Goal: Transaction & Acquisition: Purchase product/service

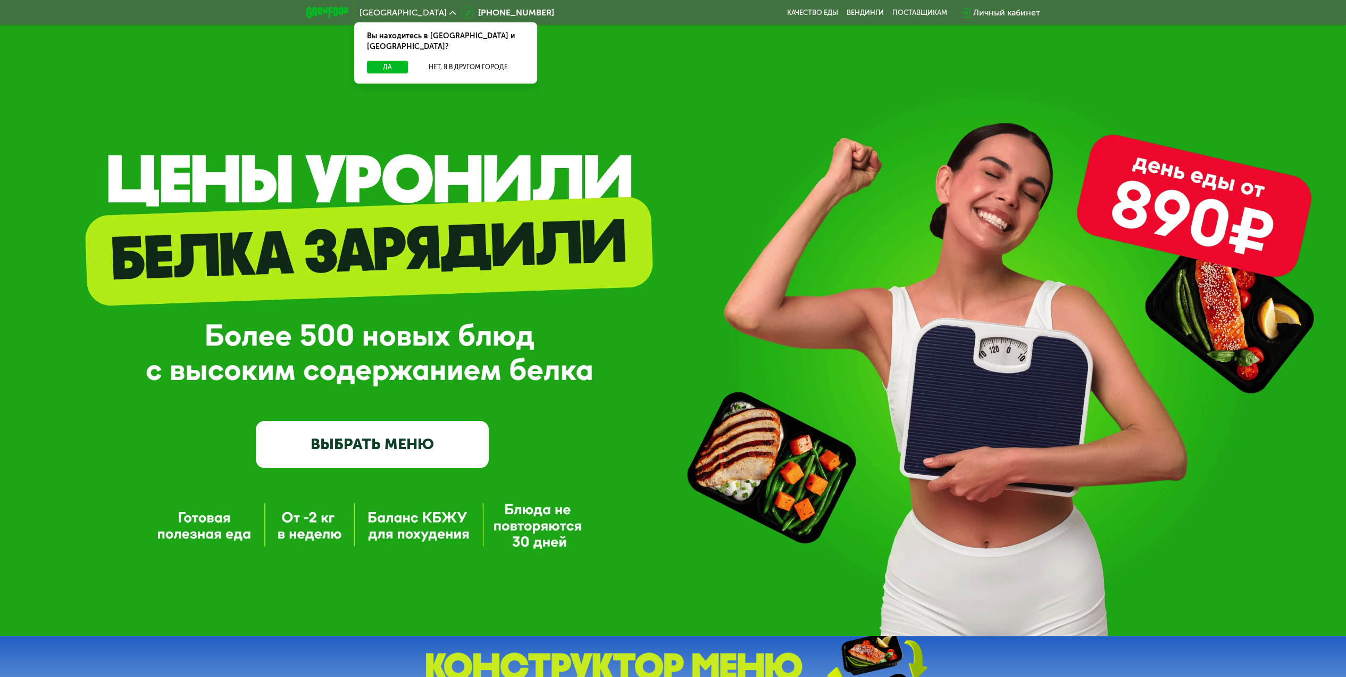
click at [387, 457] on link "ВЫБРАТЬ МЕНЮ" at bounding box center [372, 444] width 233 height 47
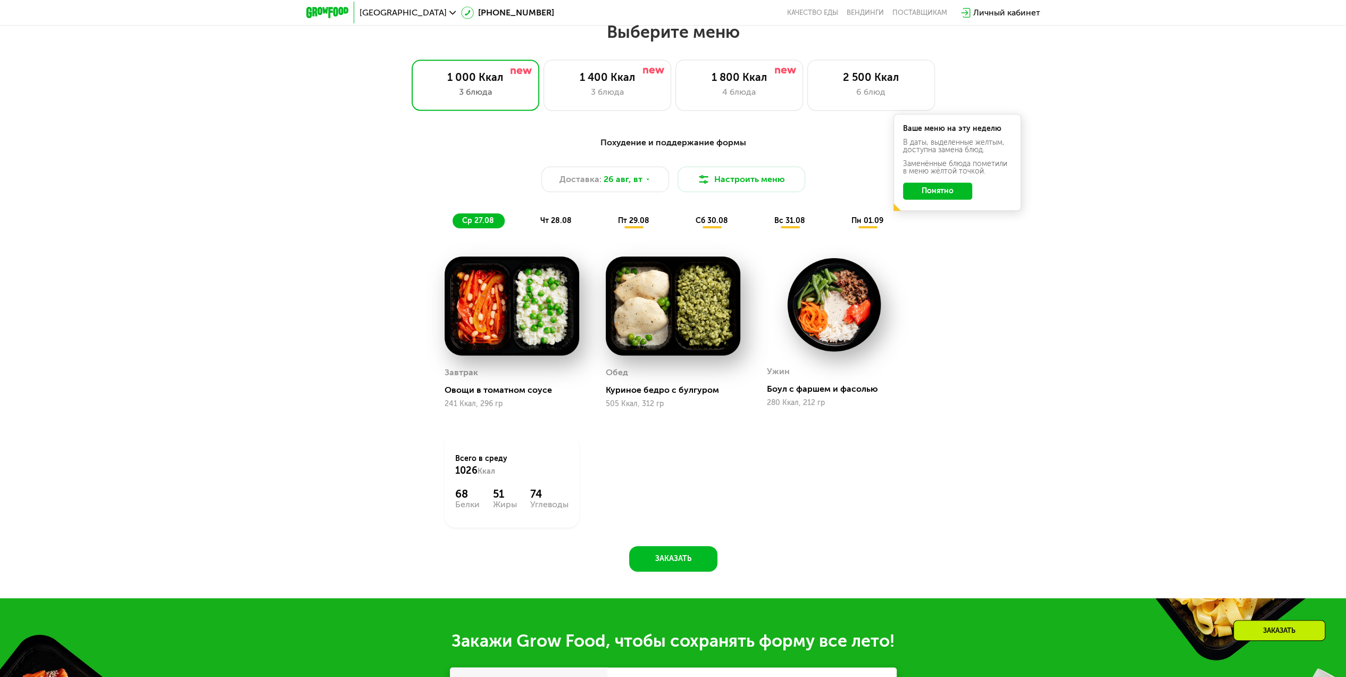
scroll to position [625, 0]
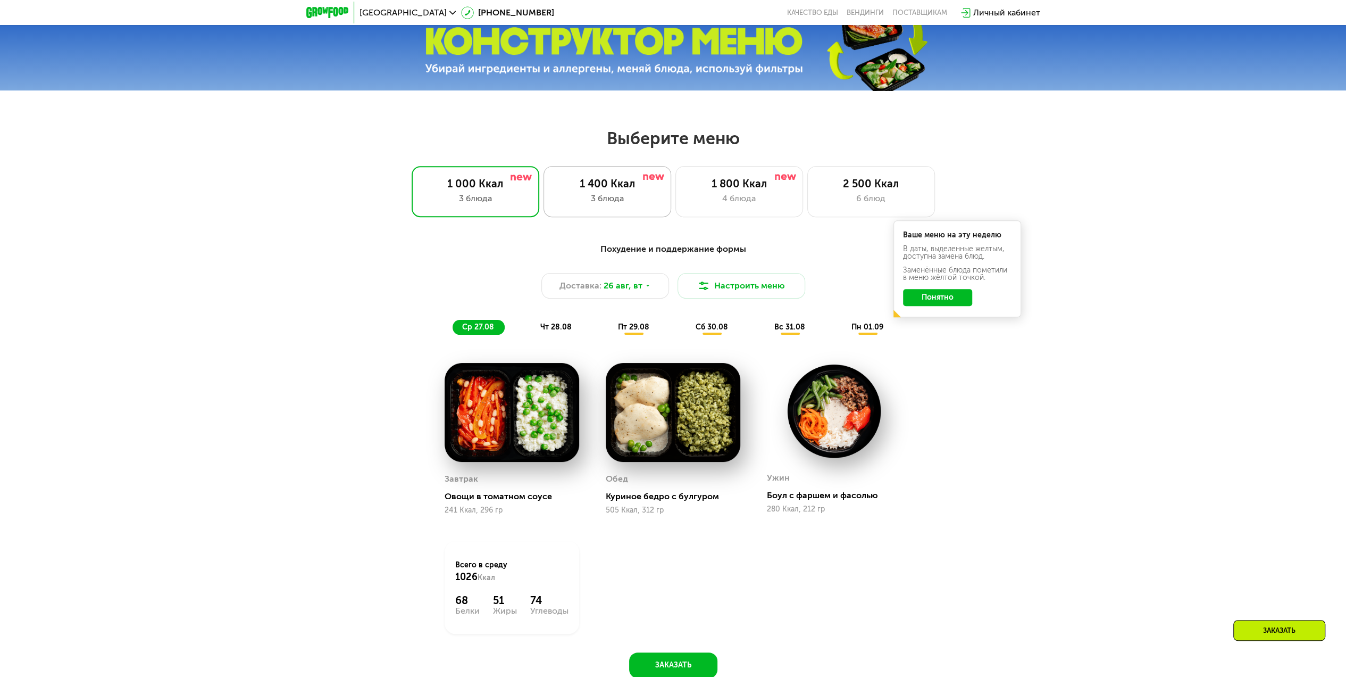
click at [602, 201] on div "3 блюда" at bounding box center [607, 198] width 105 height 13
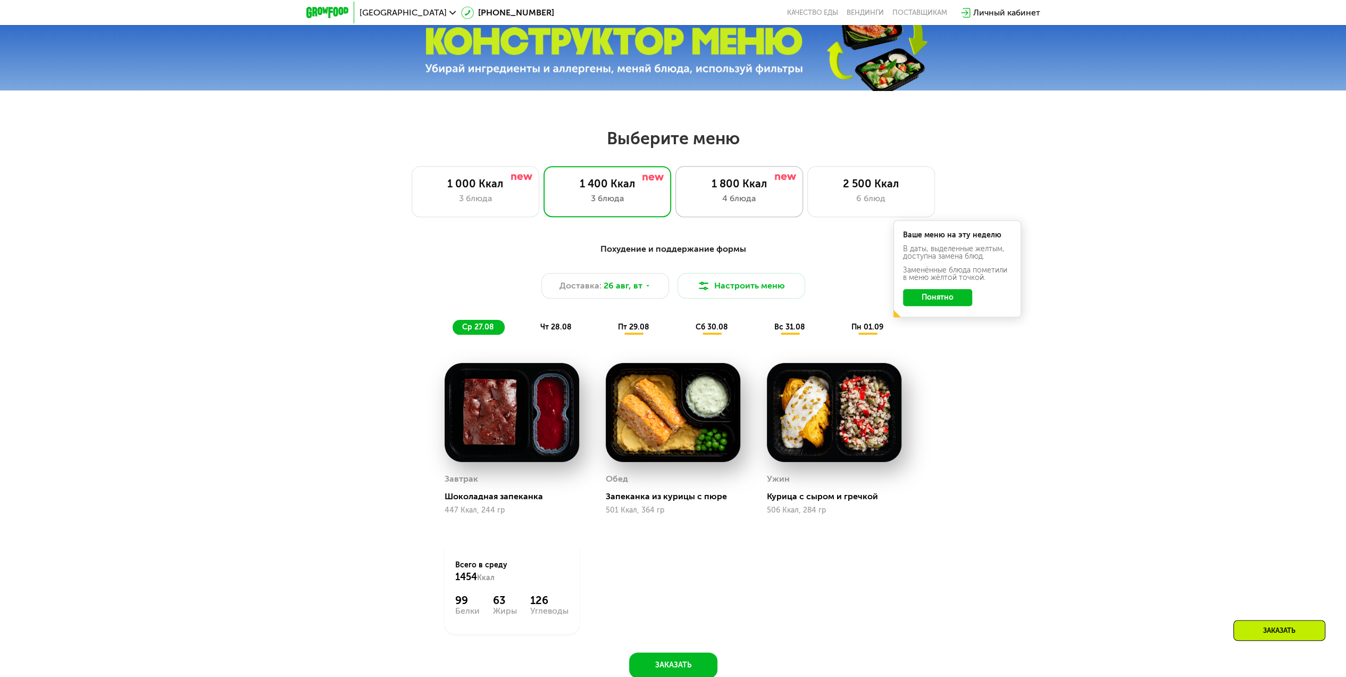
click at [807, 208] on div "1 800 Ккал 4 блюда" at bounding box center [871, 191] width 128 height 51
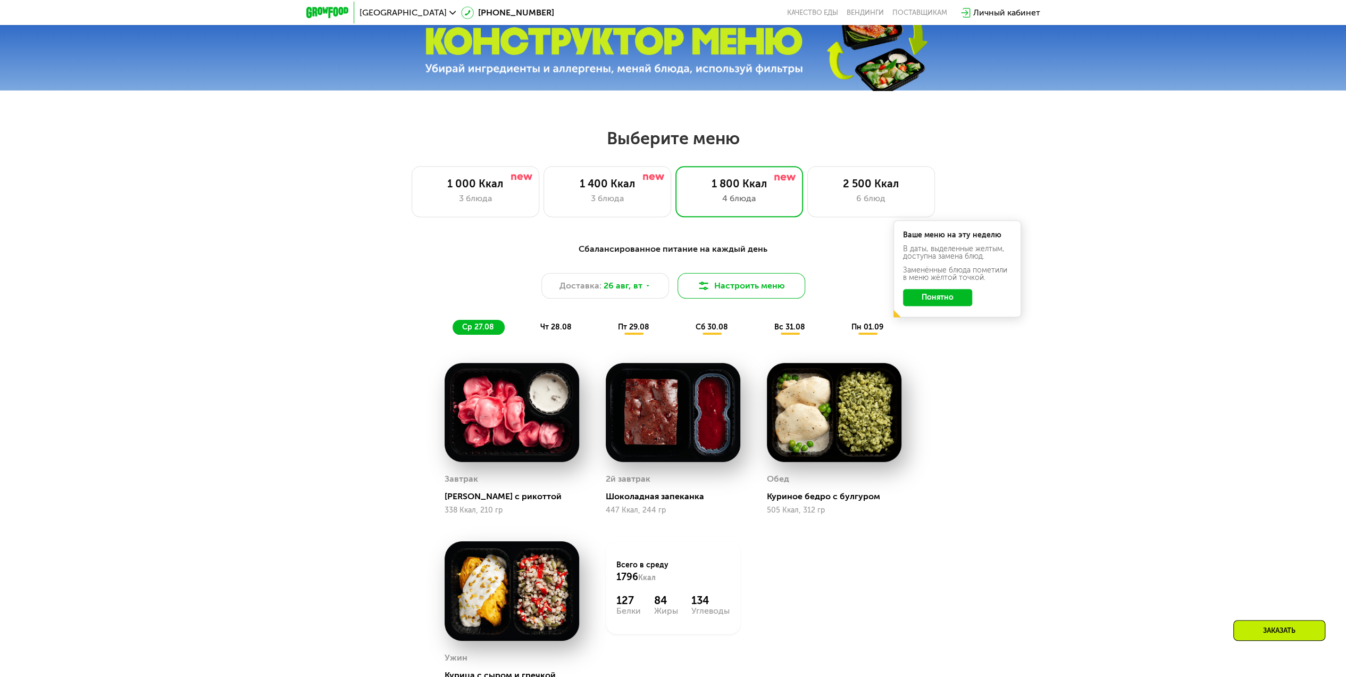
click at [714, 291] on button "Настроить меню" at bounding box center [742, 286] width 128 height 26
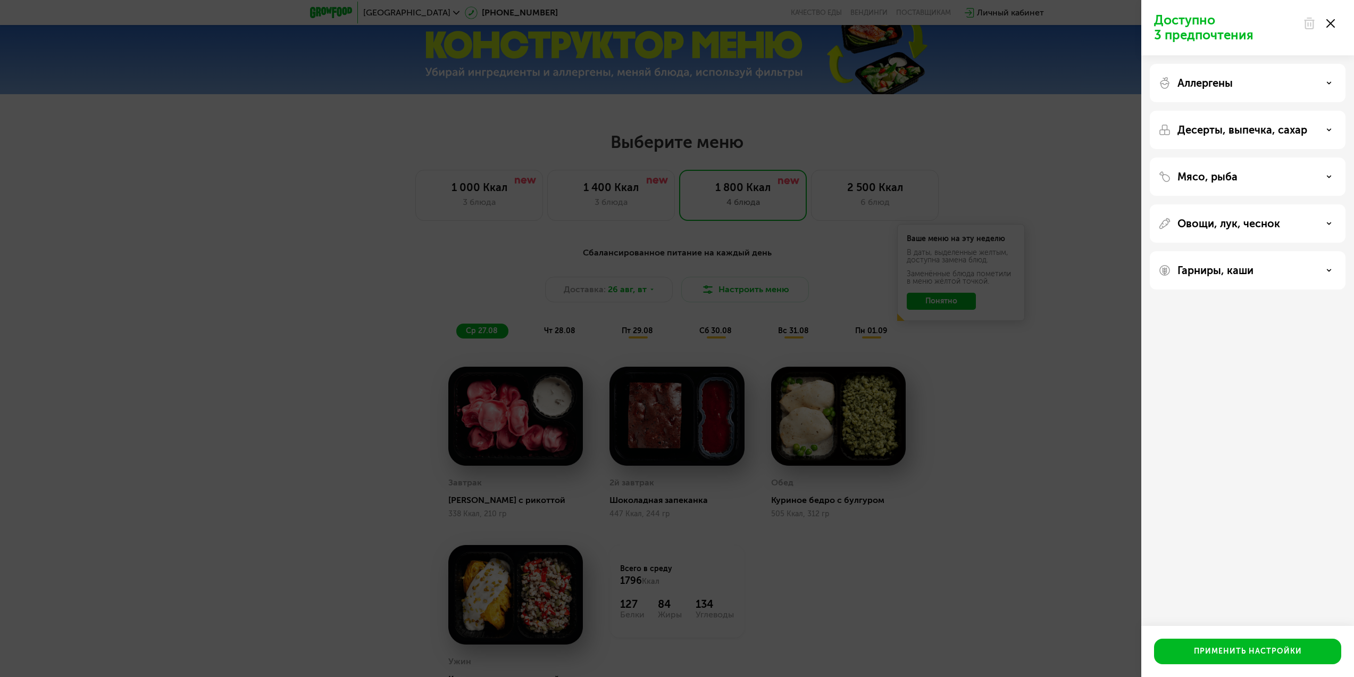
click at [1236, 87] on div "Аллергены" at bounding box center [1248, 83] width 179 height 13
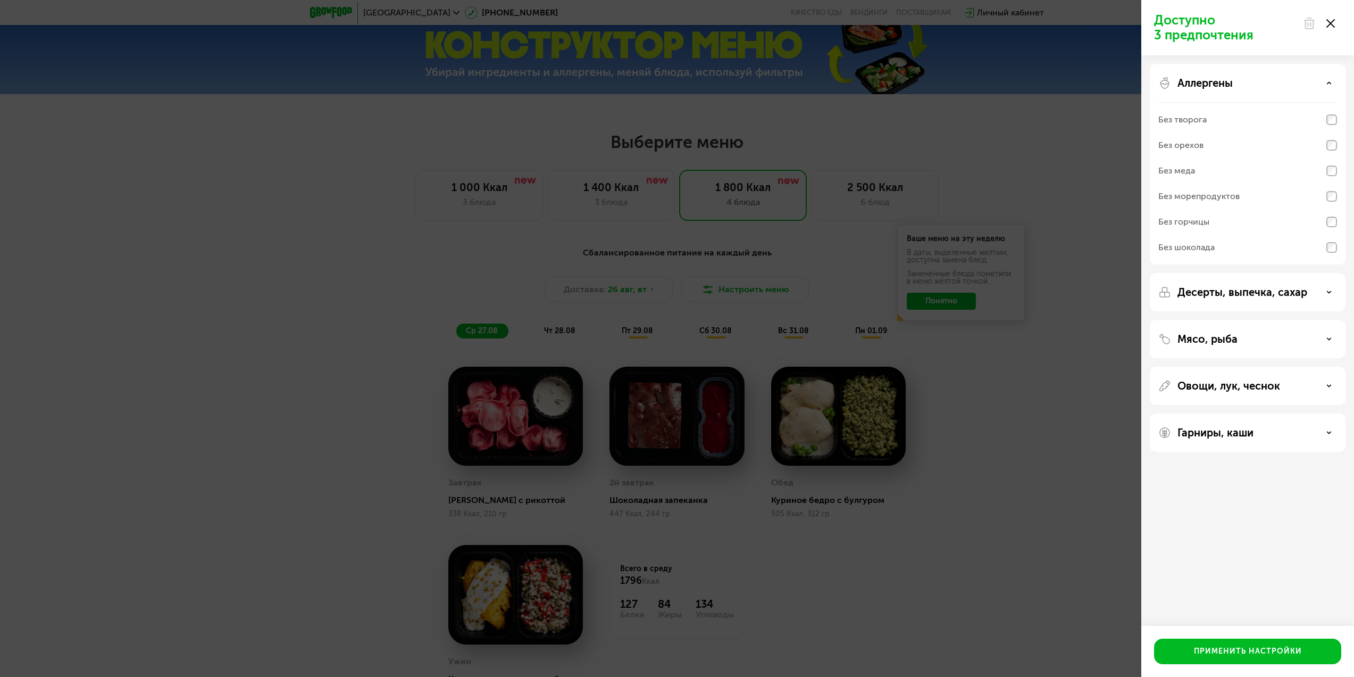
click at [1236, 87] on div "Аллергены" at bounding box center [1248, 83] width 179 height 13
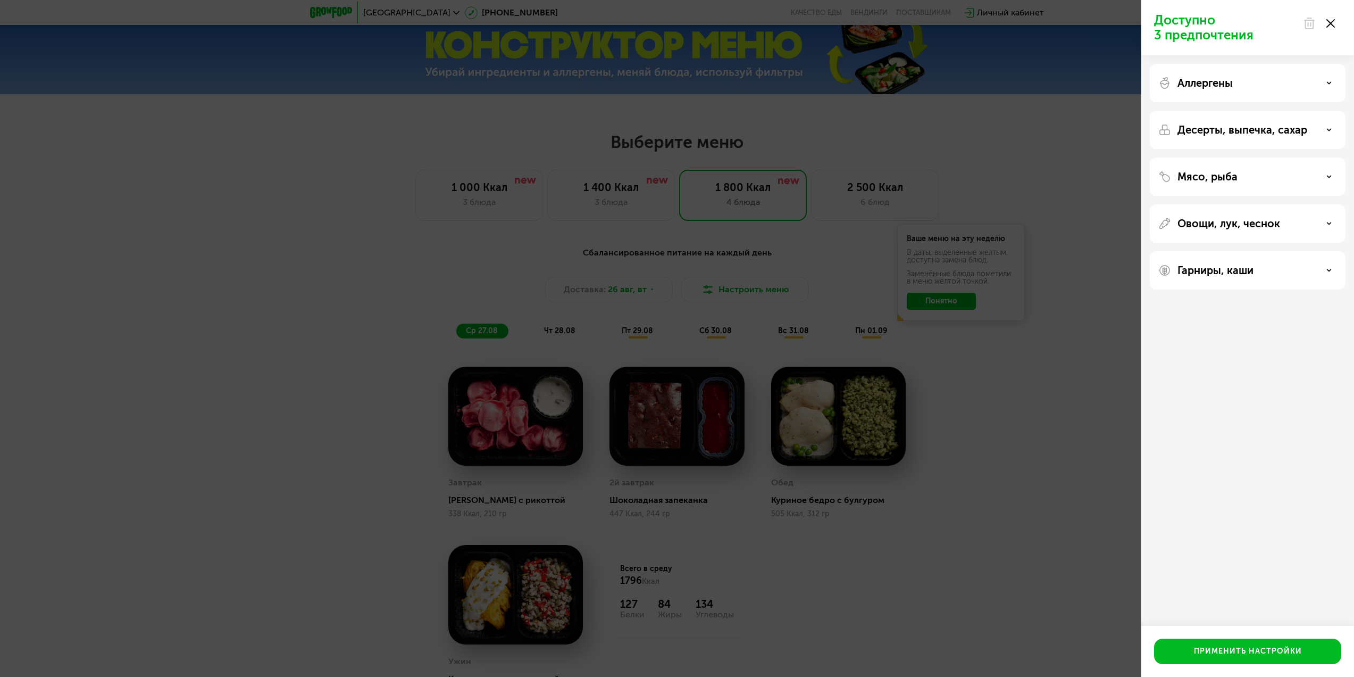
click at [1228, 251] on div "Овощи, лук, чеснок" at bounding box center [1248, 270] width 196 height 38
click at [1228, 224] on p "Овощи, лук, чеснок" at bounding box center [1229, 223] width 103 height 13
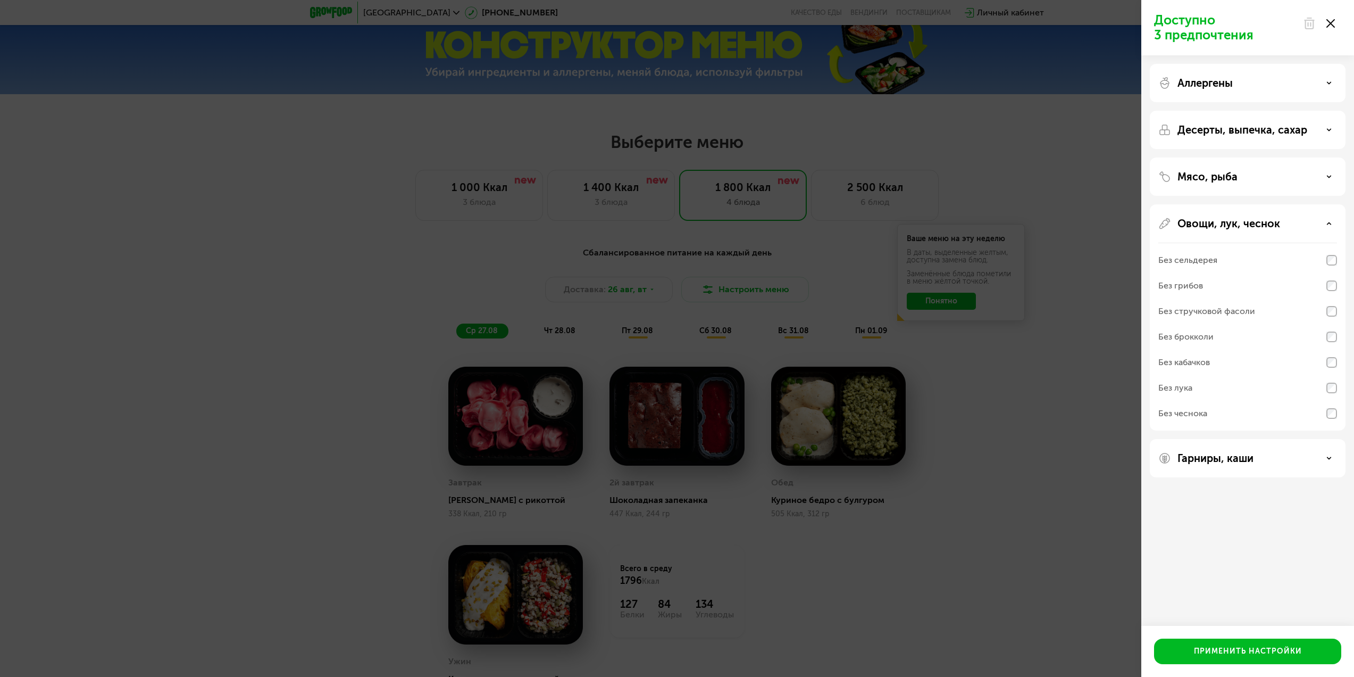
click at [1184, 306] on div "Без стручковой фасоли" at bounding box center [1207, 311] width 97 height 13
click at [1182, 330] on div "Без брокколи" at bounding box center [1186, 336] width 55 height 13
click at [1192, 280] on div "Без грибов" at bounding box center [1181, 285] width 45 height 13
click at [1267, 457] on div "Гарниры, каши" at bounding box center [1248, 458] width 179 height 13
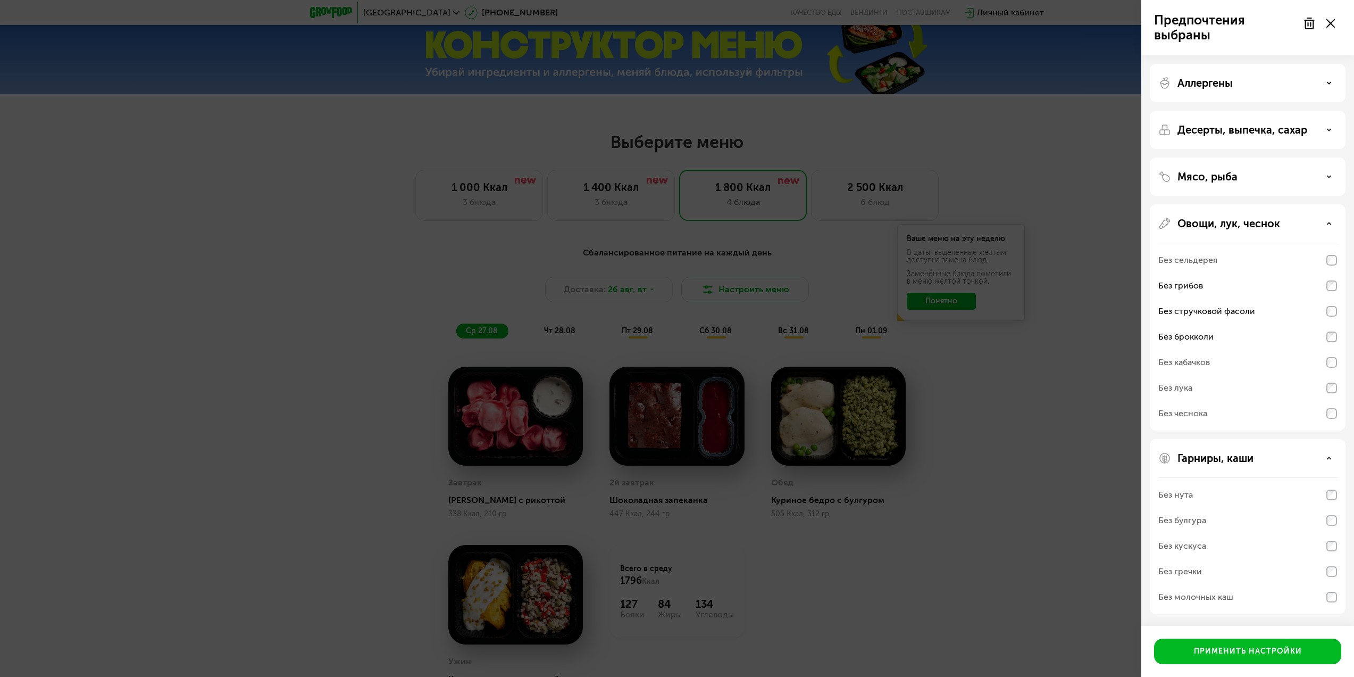
click at [1262, 462] on div "Гарниры, каши" at bounding box center [1248, 458] width 179 height 13
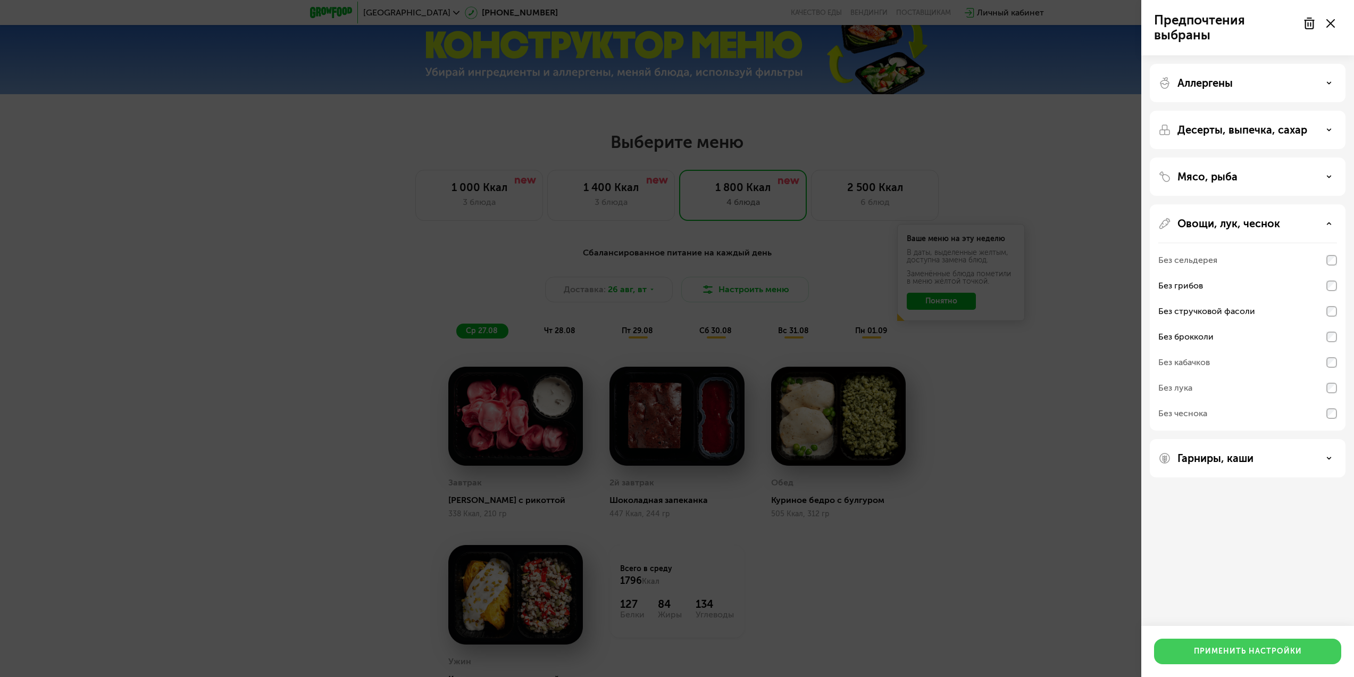
click at [1244, 645] on button "Применить настройки" at bounding box center [1247, 651] width 187 height 26
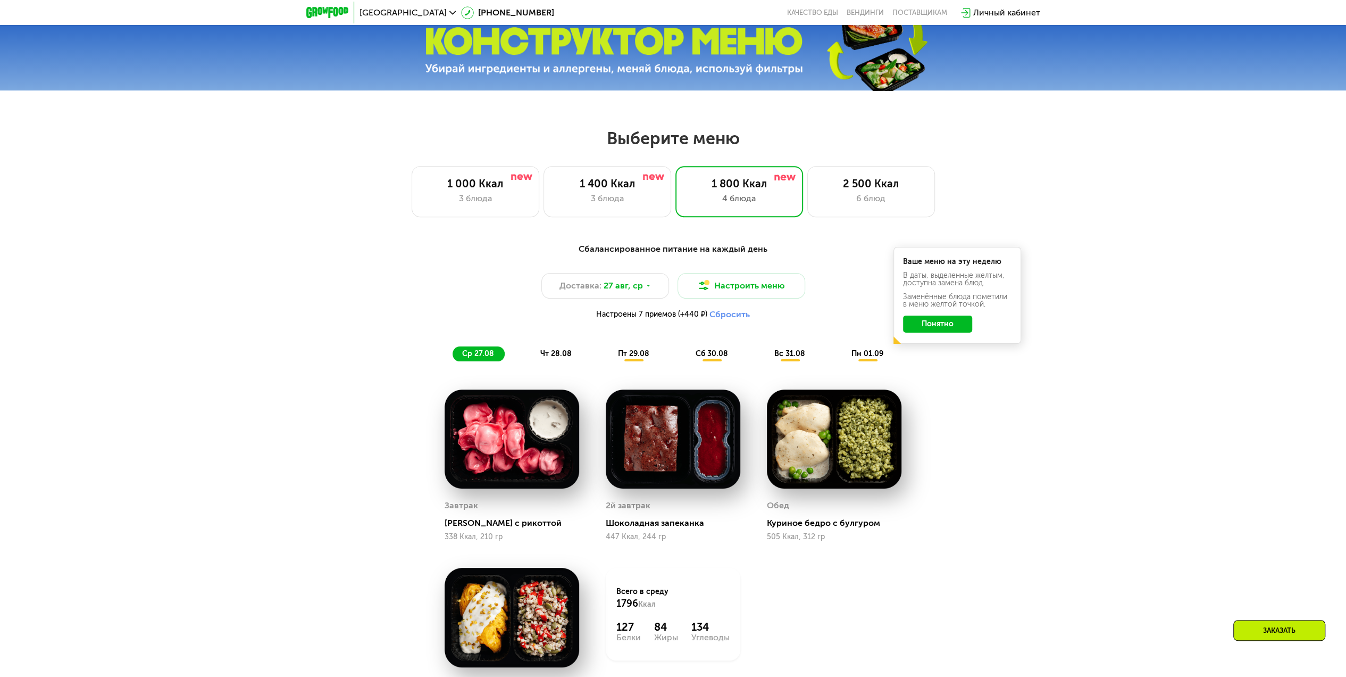
scroll to position [678, 0]
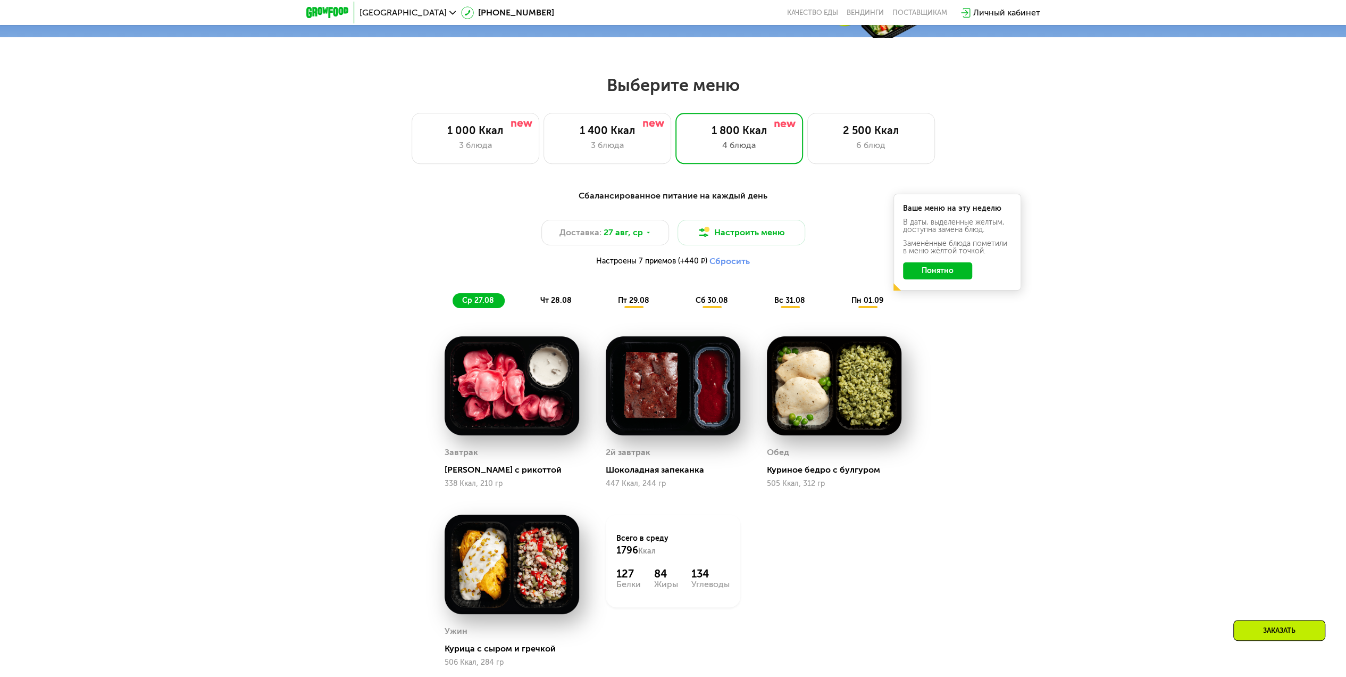
click at [944, 272] on button "Понятно" at bounding box center [937, 270] width 69 height 17
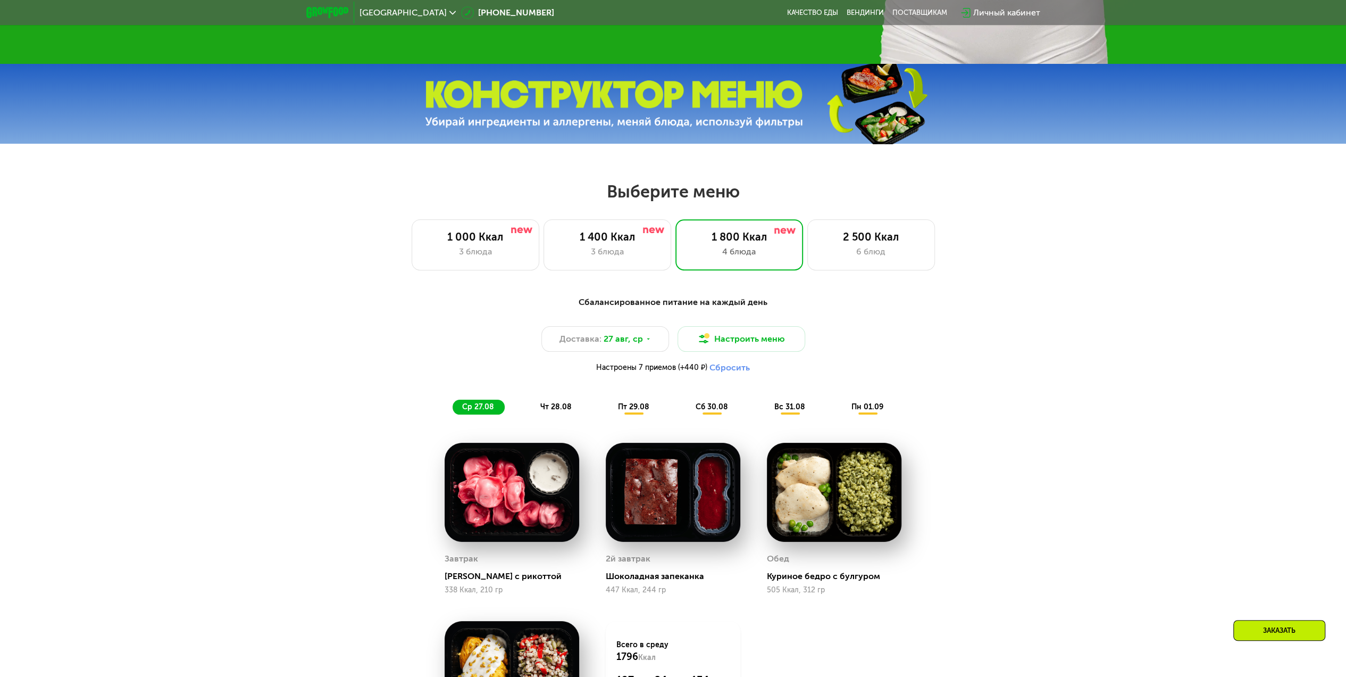
scroll to position [785, 0]
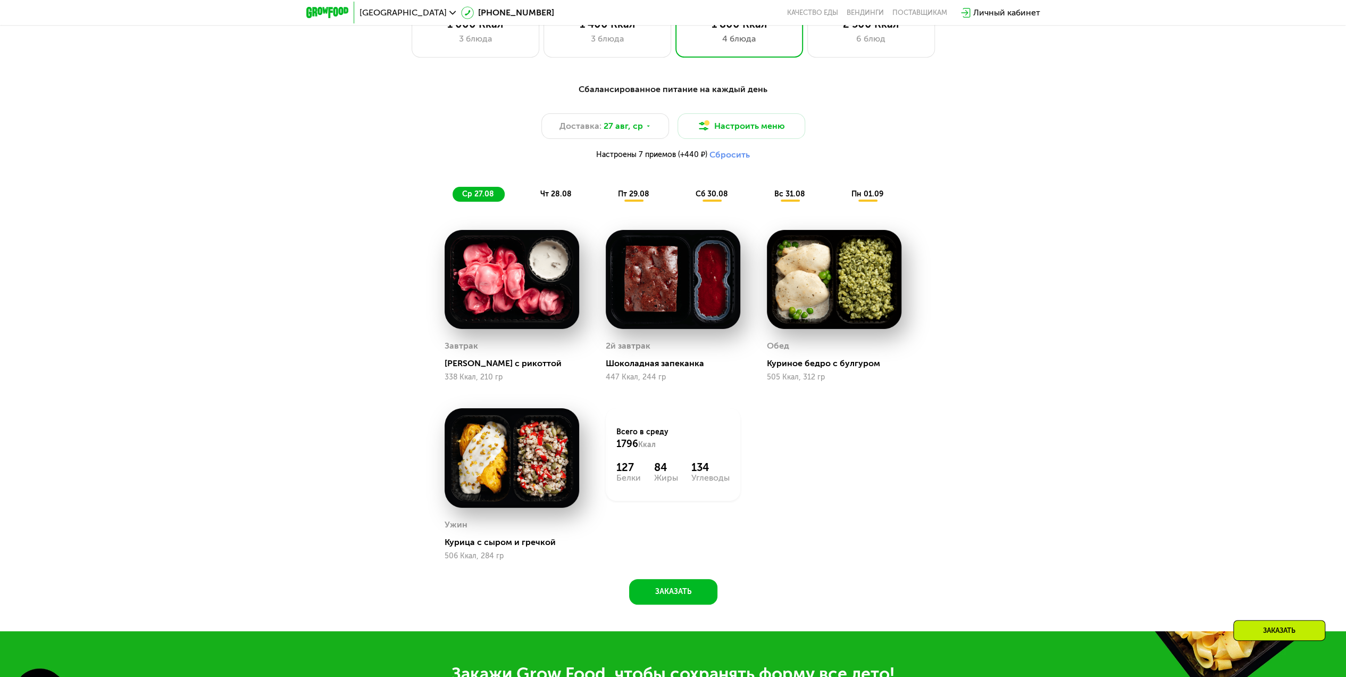
click at [645, 195] on span "пт 29.08" at bounding box center [633, 193] width 31 height 9
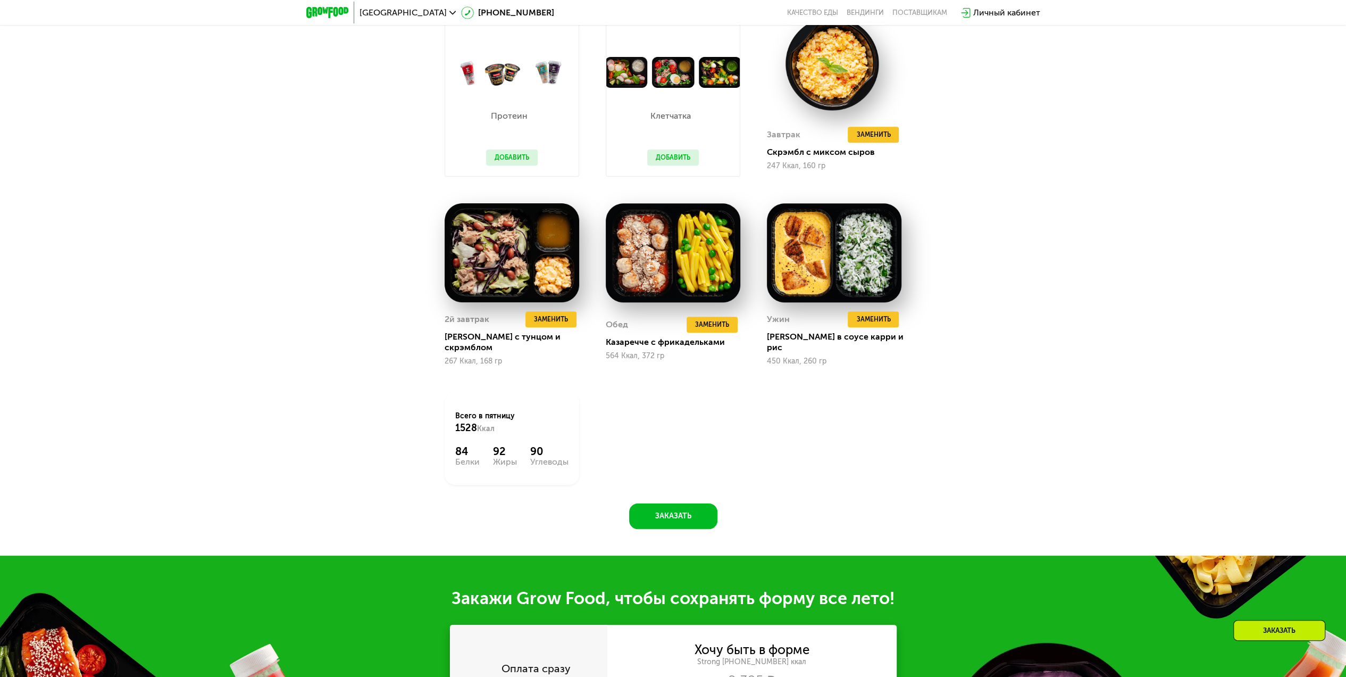
scroll to position [891, 0]
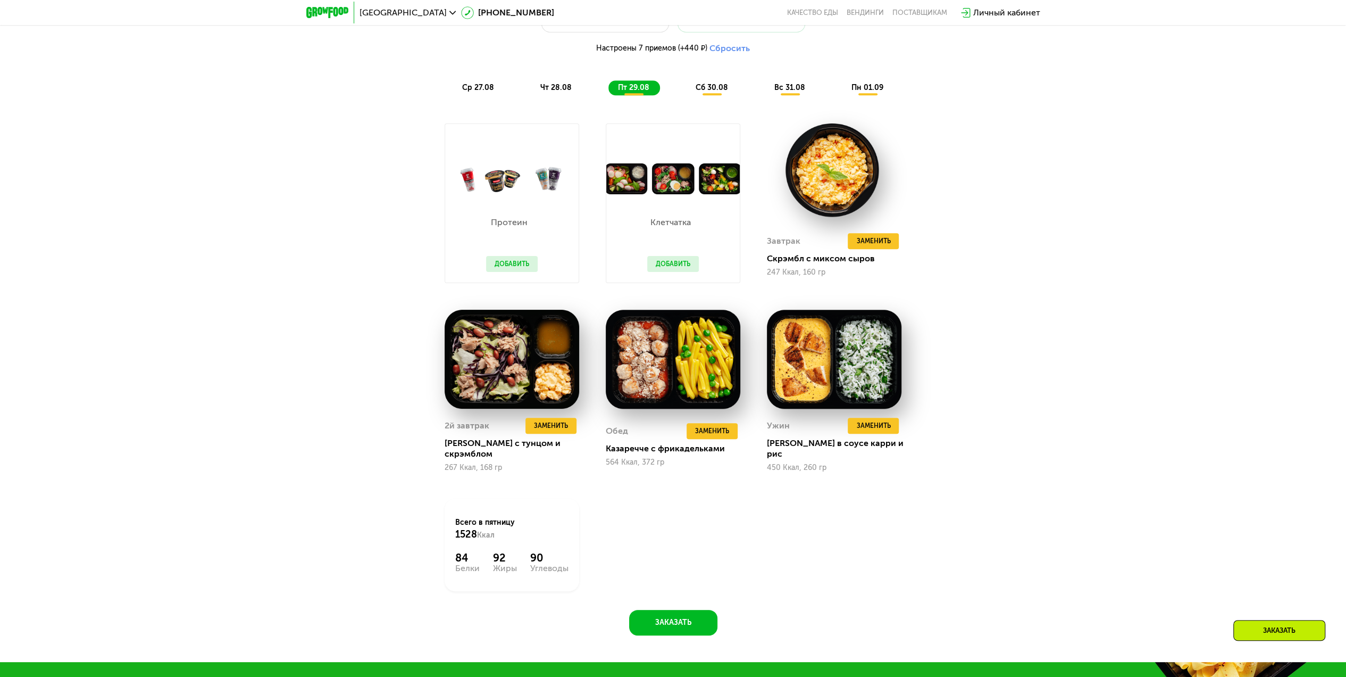
click at [559, 92] on span "чт 28.08" at bounding box center [555, 87] width 31 height 9
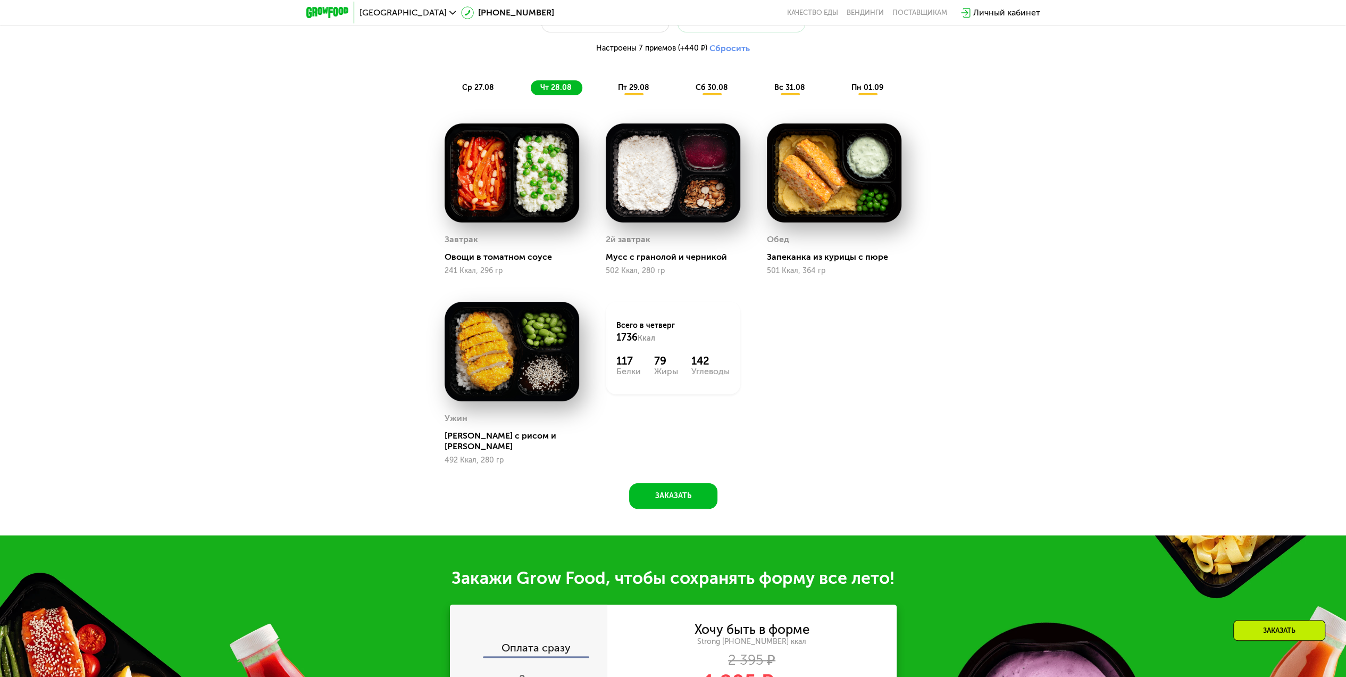
scroll to position [838, 0]
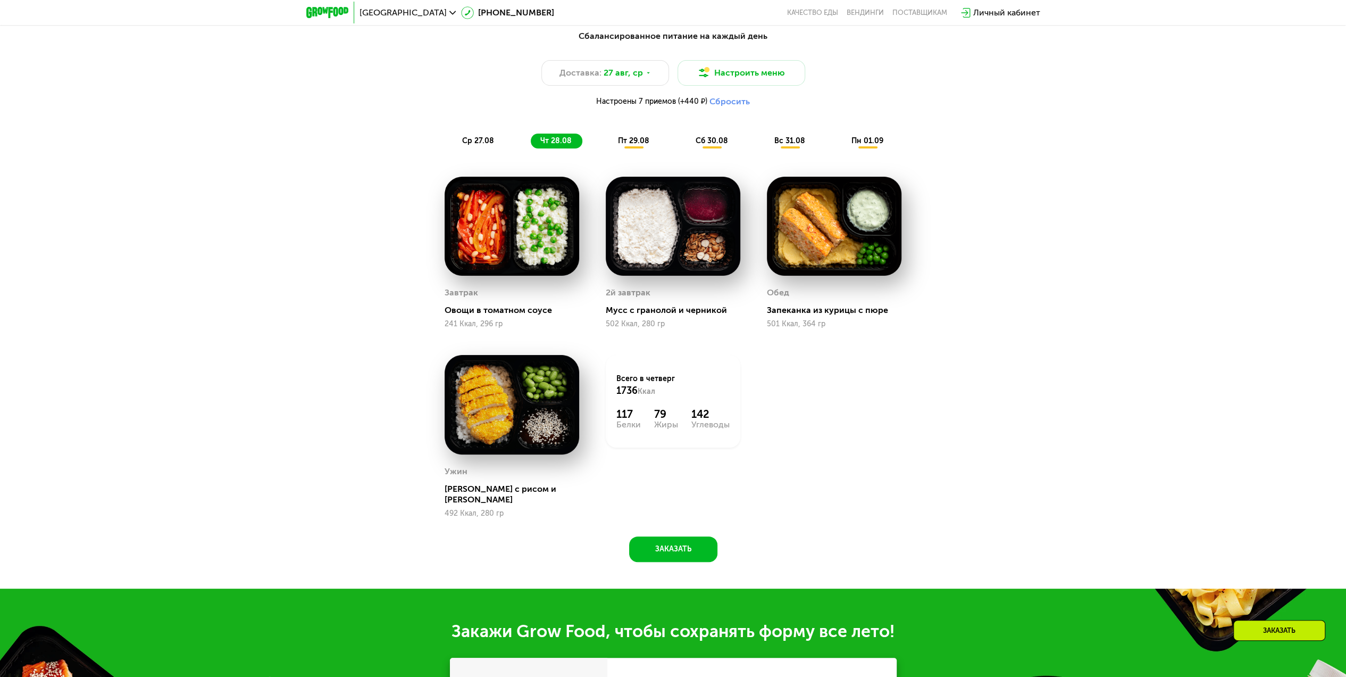
click at [531, 141] on div "ср 27.08" at bounding box center [557, 141] width 52 height 15
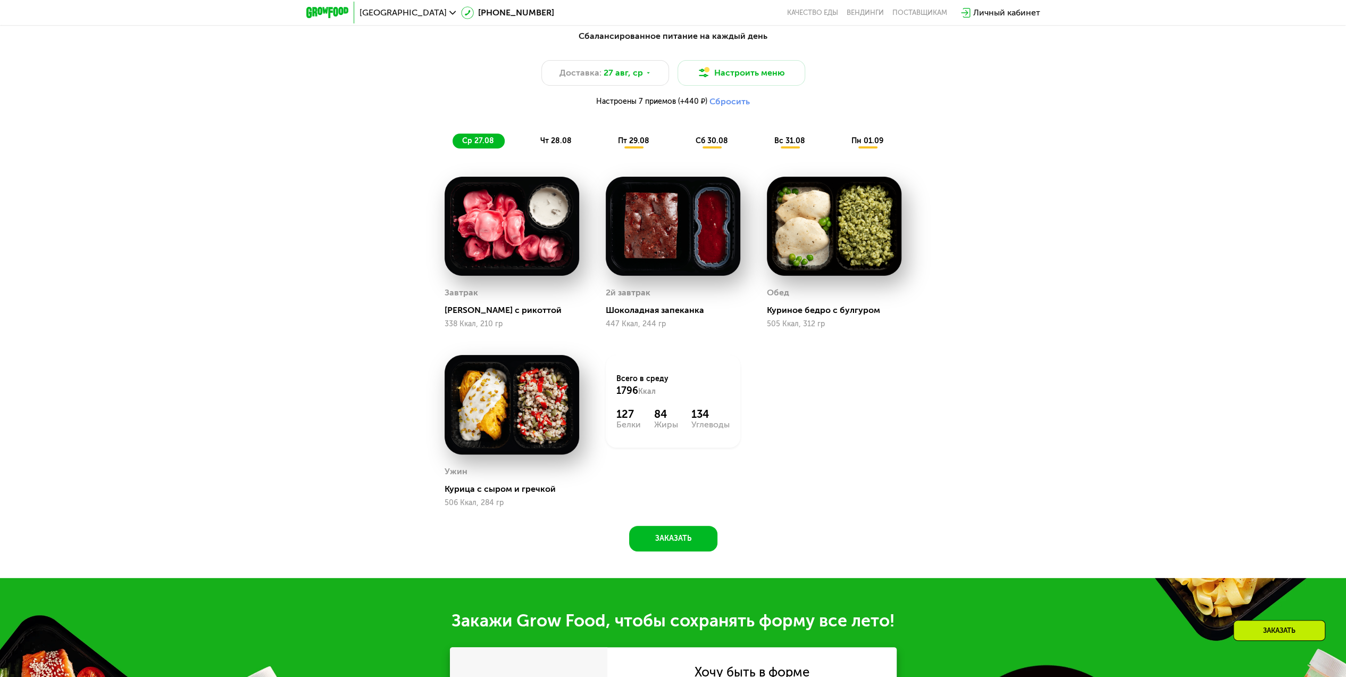
click at [686, 142] on div "пт 29.08" at bounding box center [712, 141] width 53 height 15
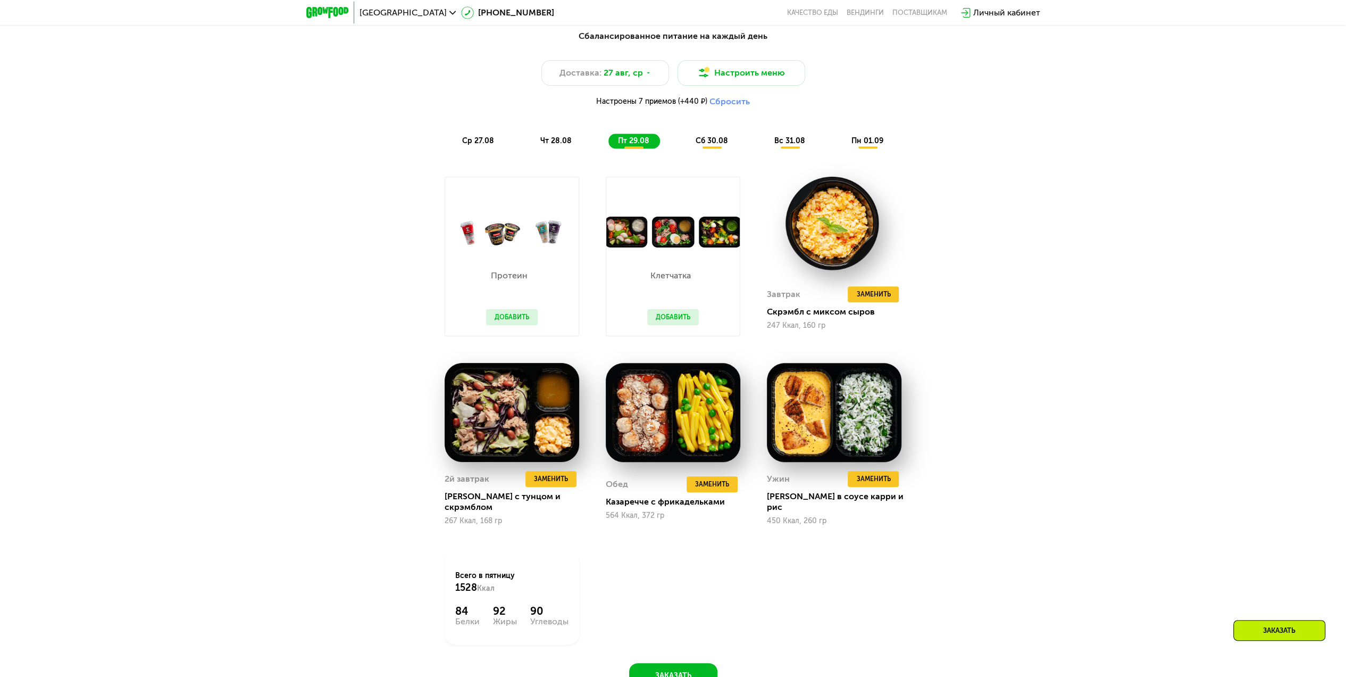
click at [765, 148] on div "сб 30.08" at bounding box center [790, 141] width 51 height 15
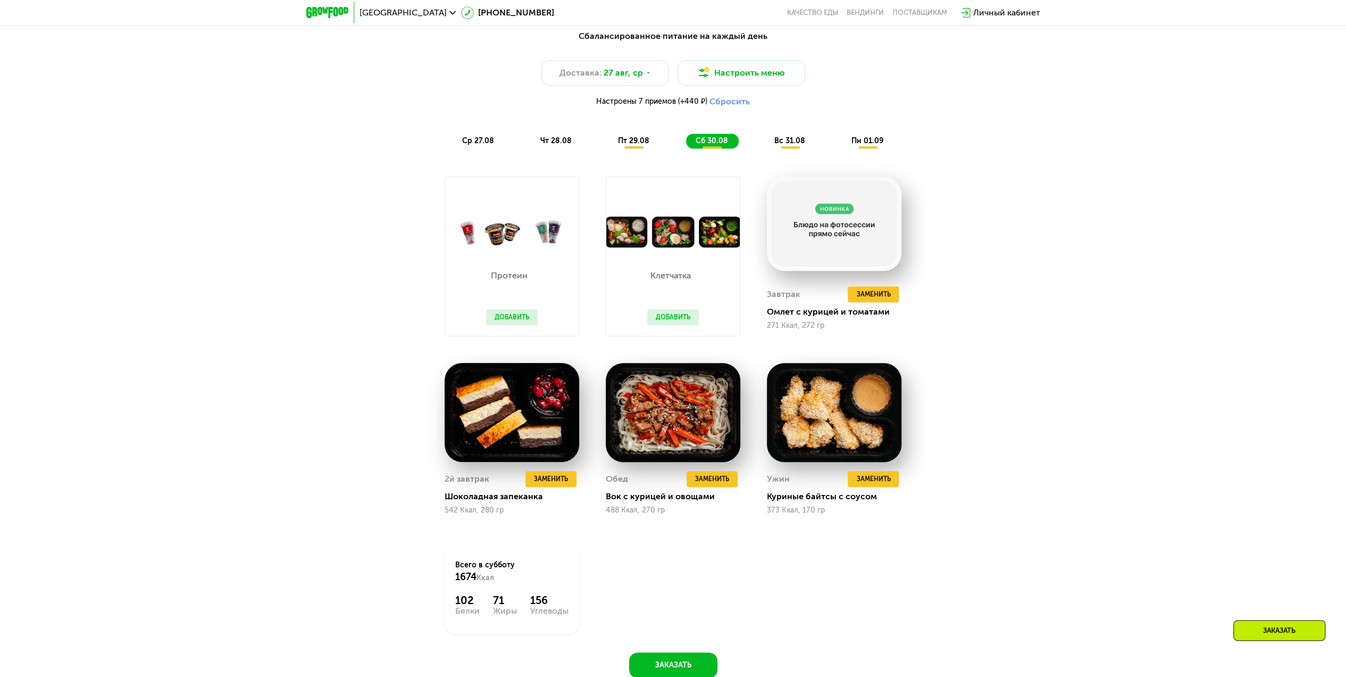
click at [792, 152] on div "Сбалансированное питание на каждый день Доставка: [DATE] Настроить меню Настрое…" at bounding box center [673, 88] width 643 height 131
click at [792, 145] on span "вс 31.08" at bounding box center [789, 140] width 31 height 9
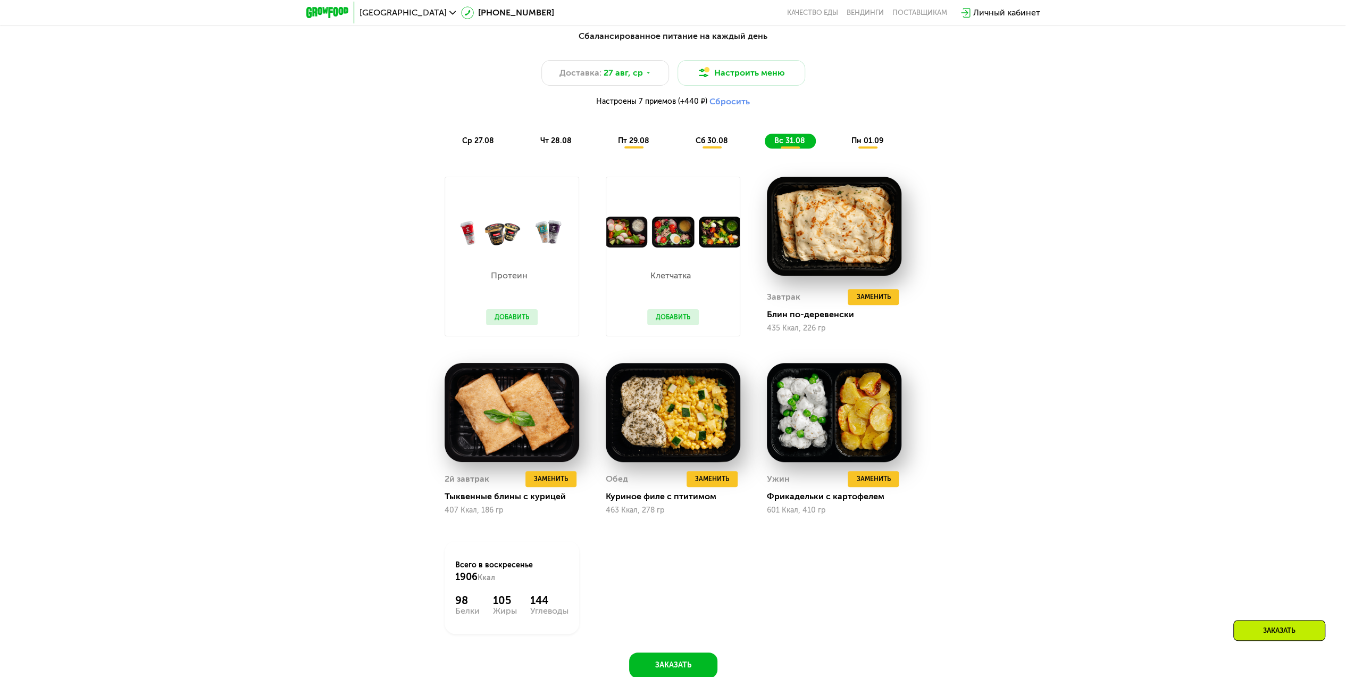
click at [849, 141] on div "пн 01.09" at bounding box center [868, 141] width 52 height 15
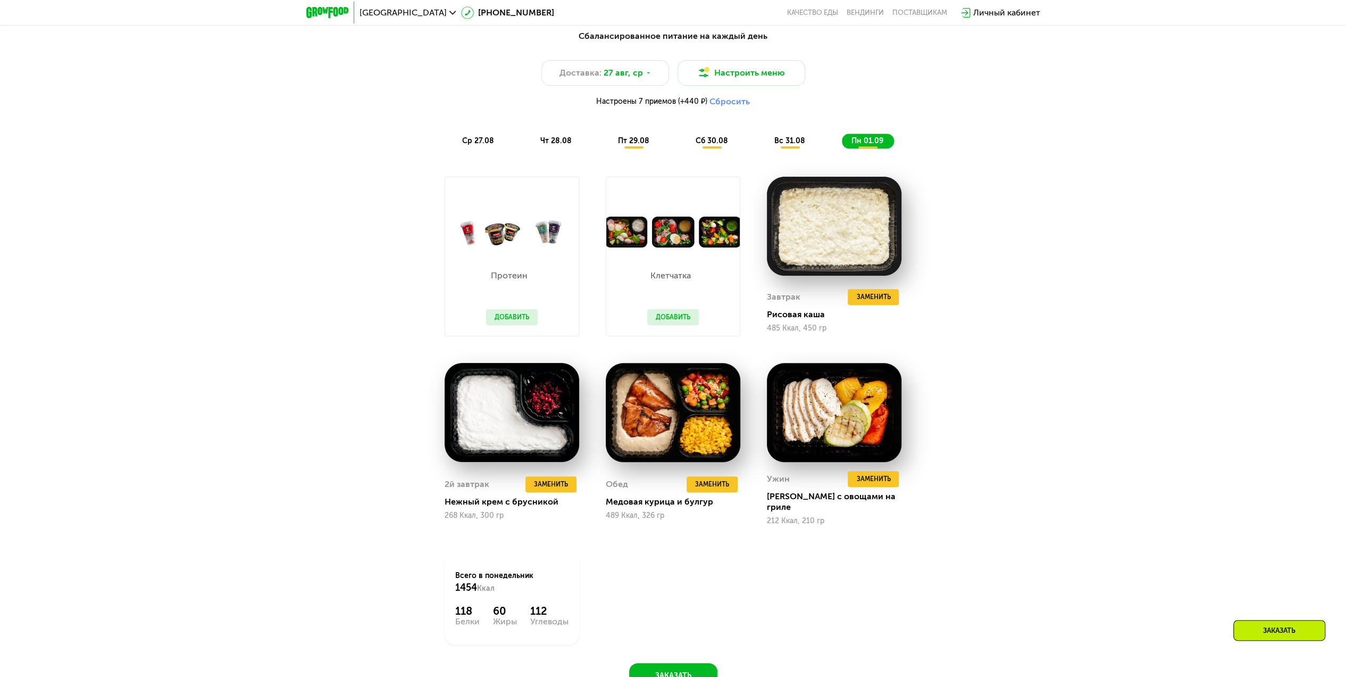
click at [784, 132] on div "Сбалансированное питание на каждый день Доставка: [DATE] Настроить меню Настрое…" at bounding box center [674, 89] width 630 height 119
click at [801, 145] on span "вс 31.08" at bounding box center [789, 140] width 31 height 9
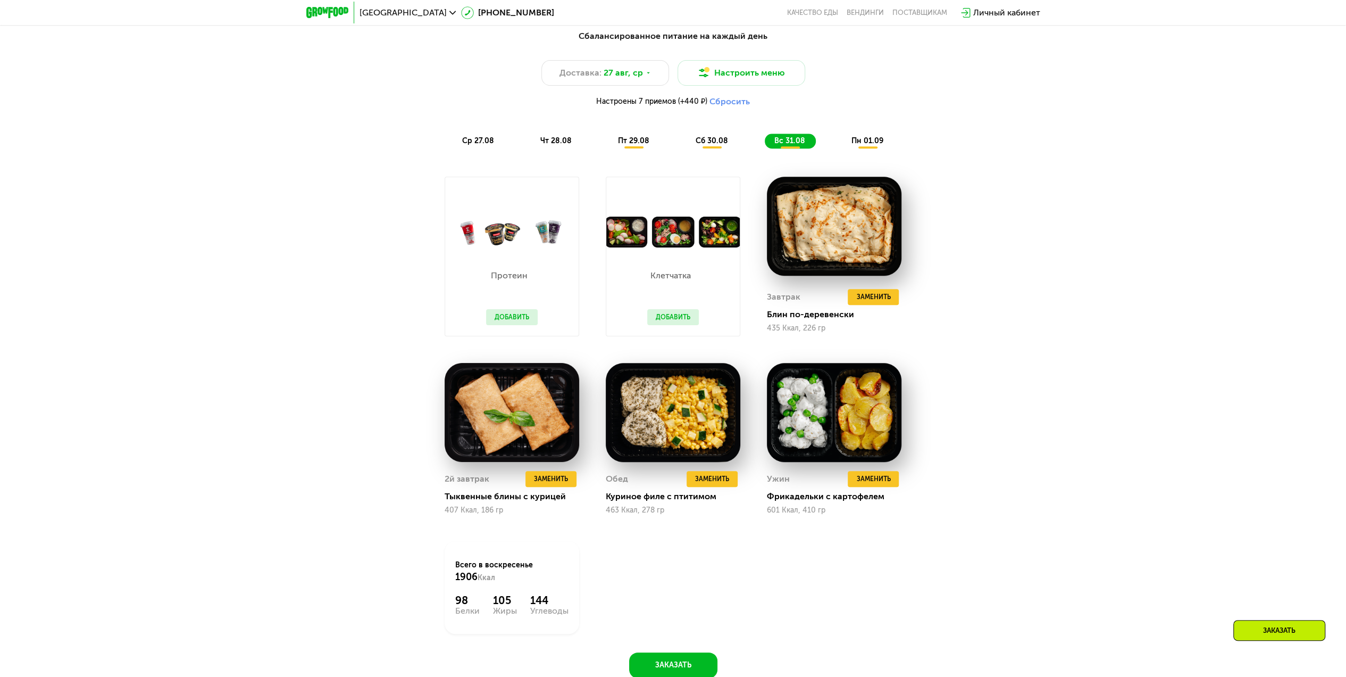
click at [855, 148] on div "пн 01.09" at bounding box center [868, 141] width 52 height 15
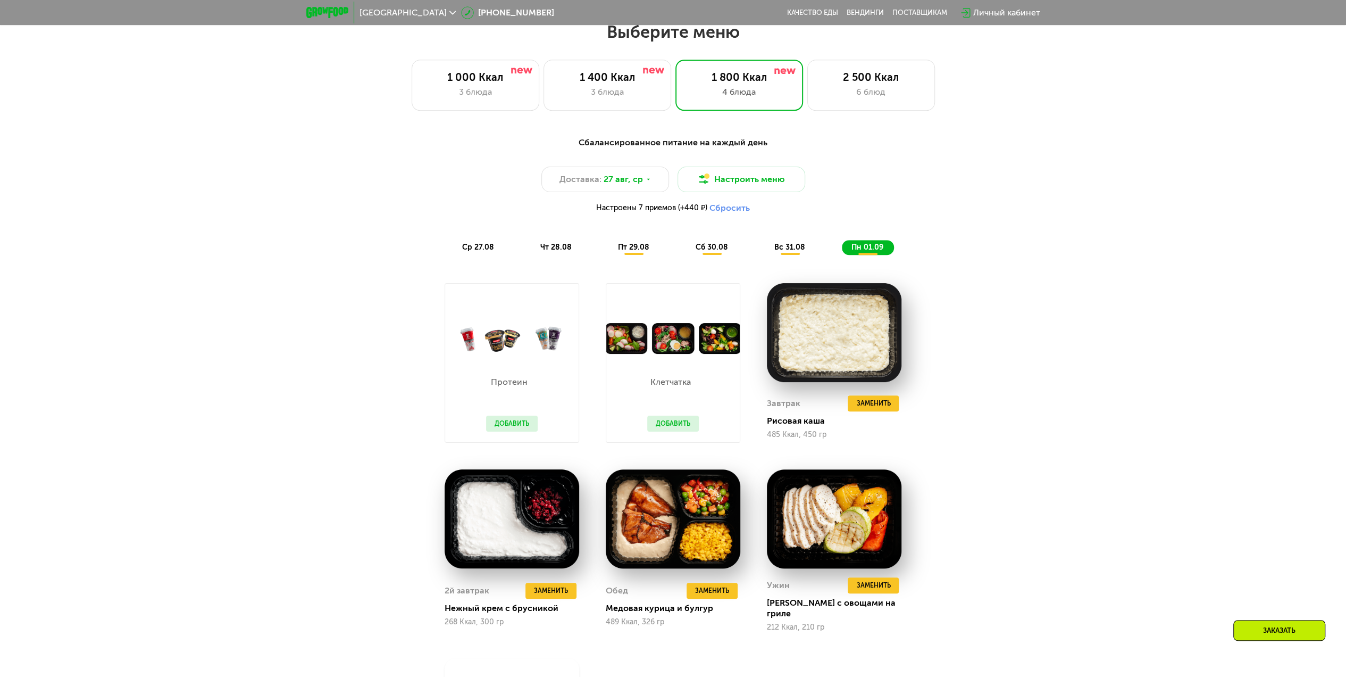
scroll to position [785, 0]
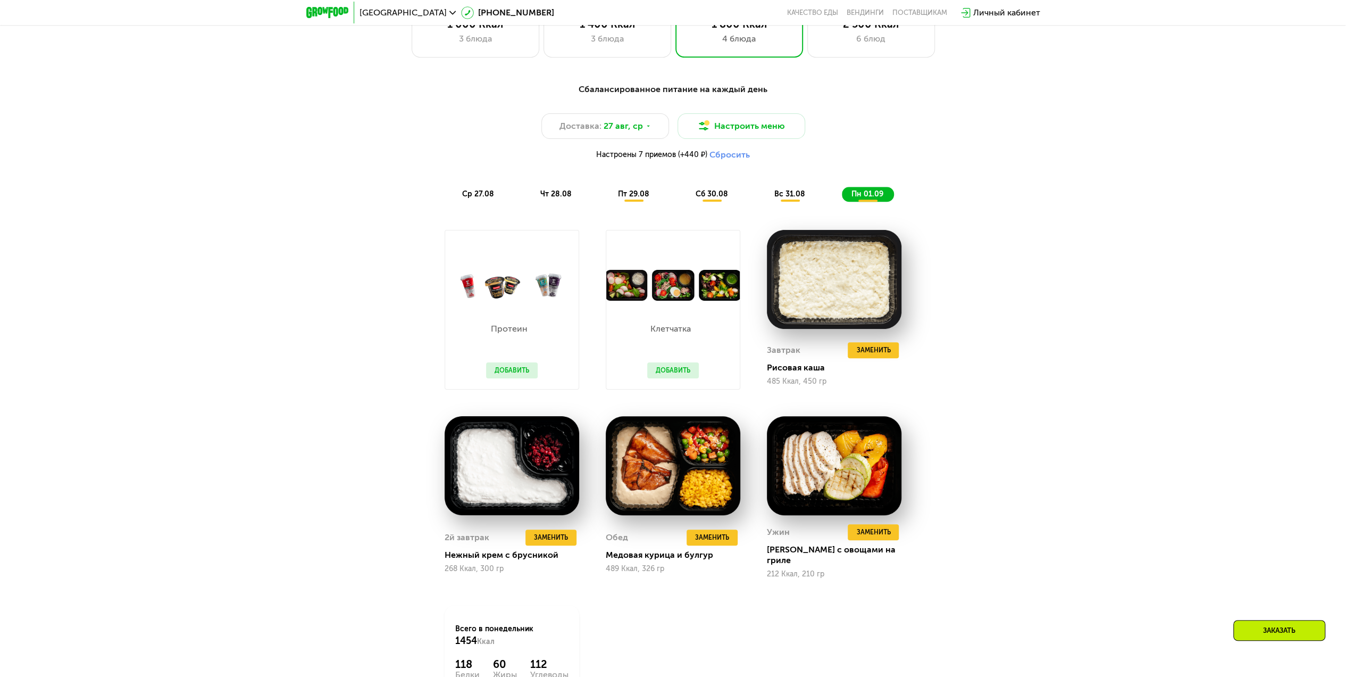
click at [463, 188] on div "Сбалансированное питание на каждый день Доставка: [DATE] Настроить меню Настрое…" at bounding box center [674, 142] width 630 height 119
click at [531, 193] on div "ср 27.08" at bounding box center [557, 194] width 52 height 15
